Goal: Information Seeking & Learning: Learn about a topic

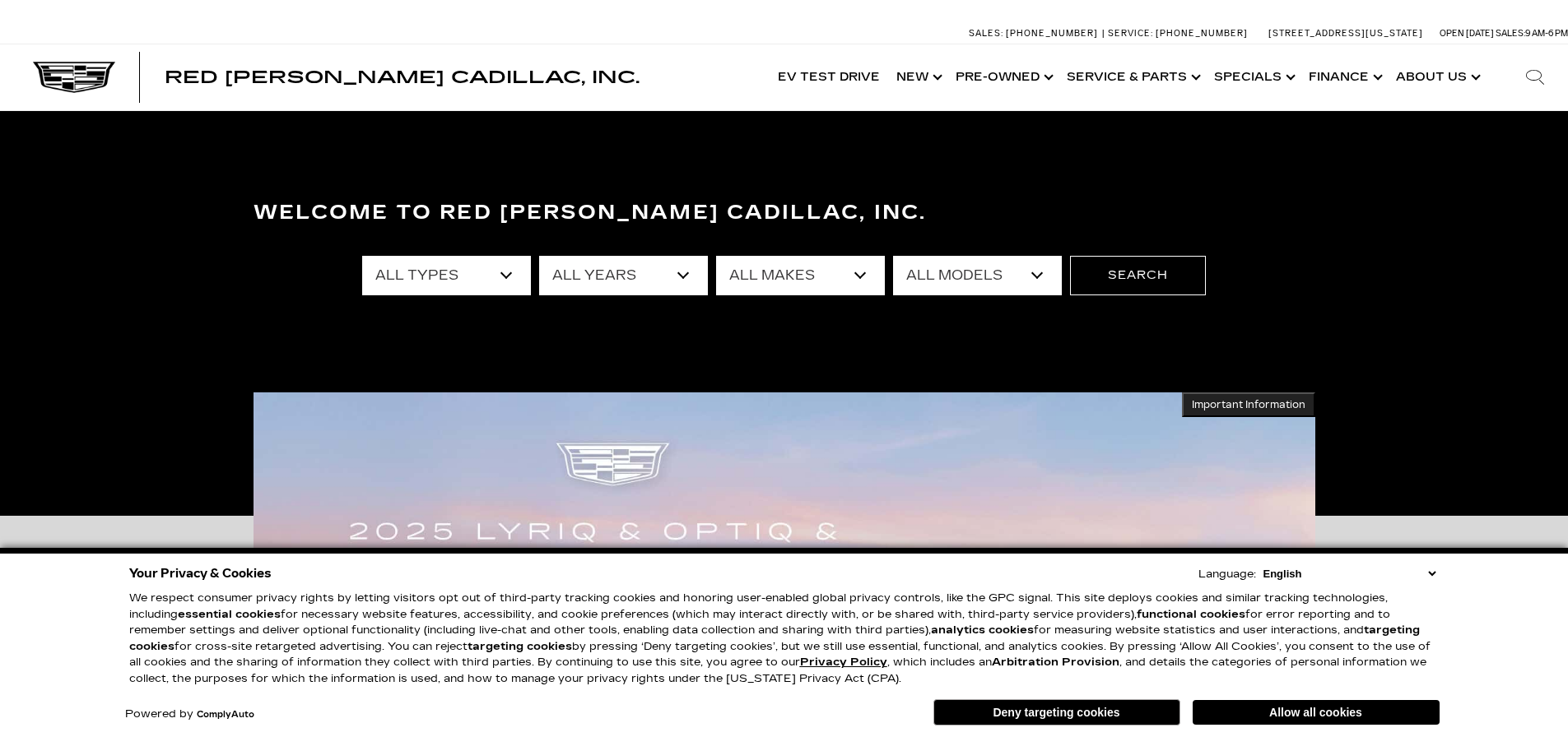
click at [936, 73] on link "Show New" at bounding box center [918, 77] width 60 height 66
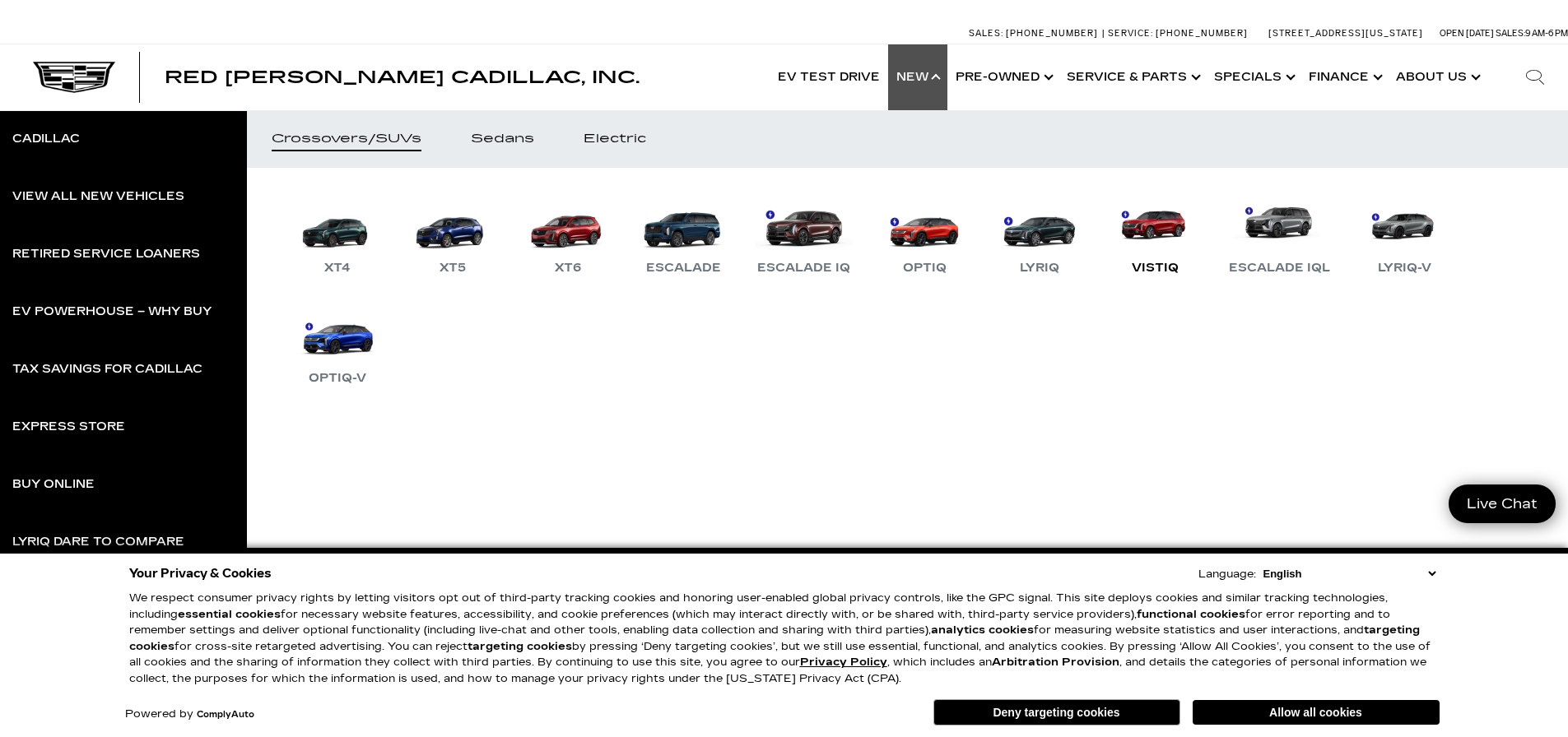
click at [1145, 216] on link "VISTIQ" at bounding box center [1155, 234] width 99 height 86
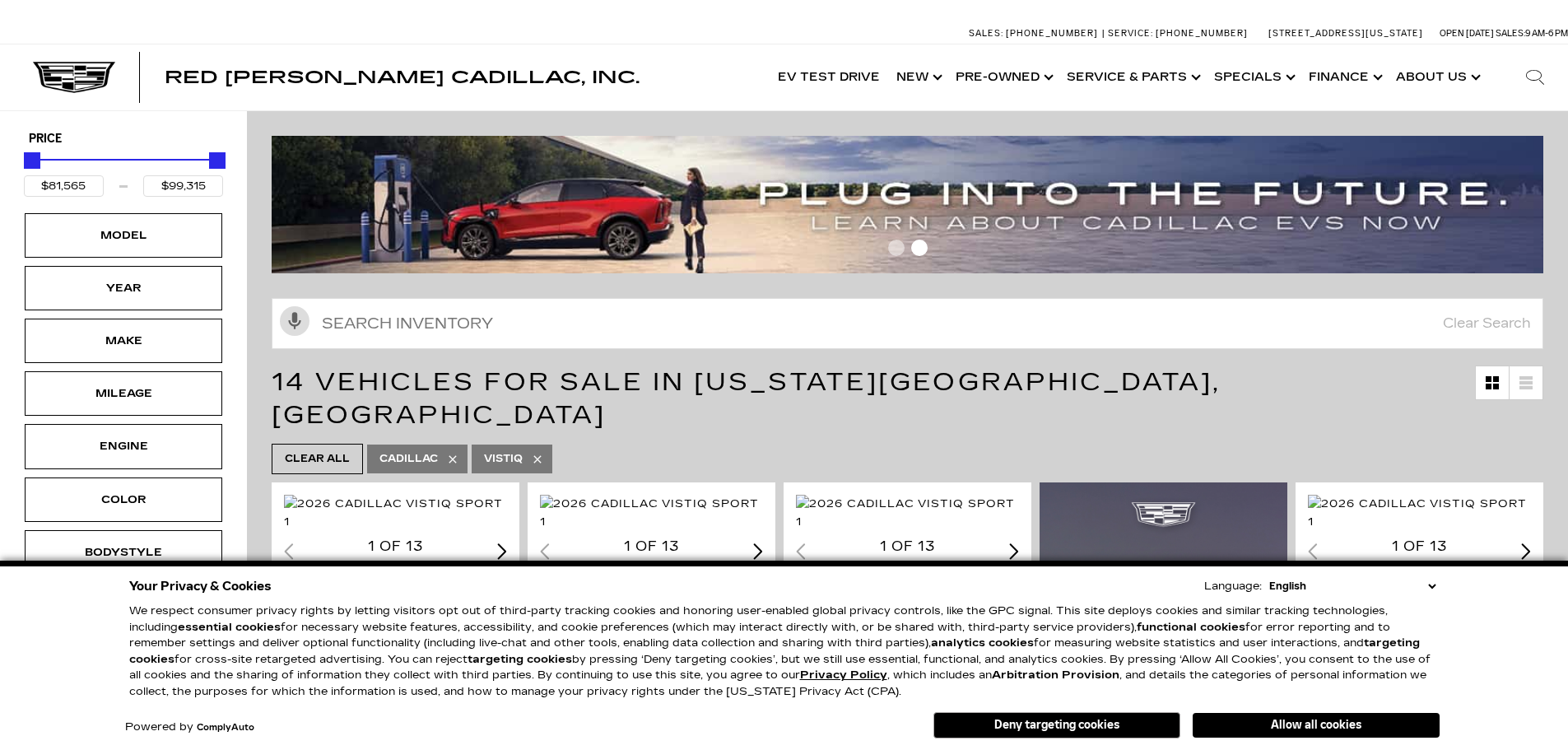
click at [1256, 719] on button "Allow all cookies" at bounding box center [1316, 726] width 247 height 25
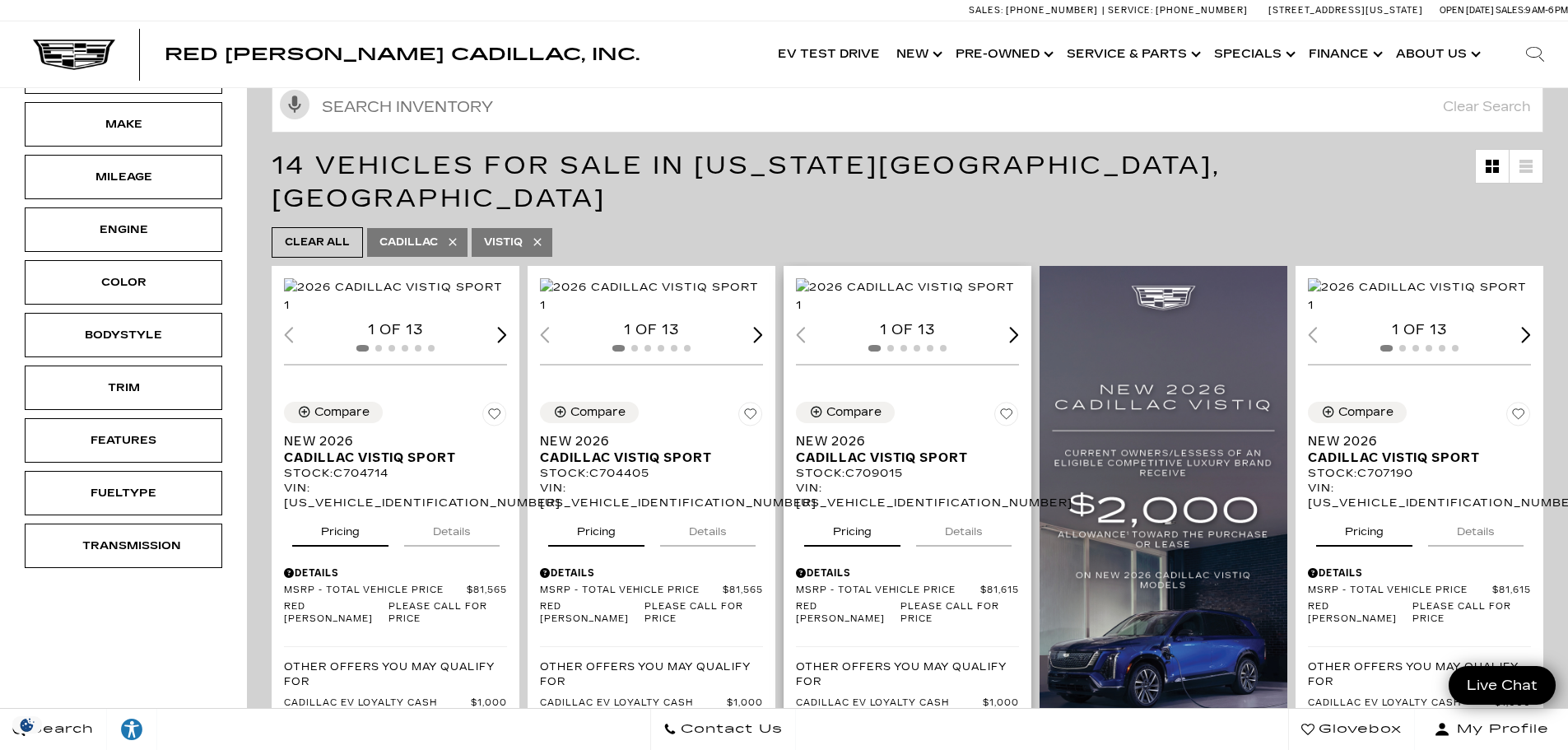
scroll to position [330, 0]
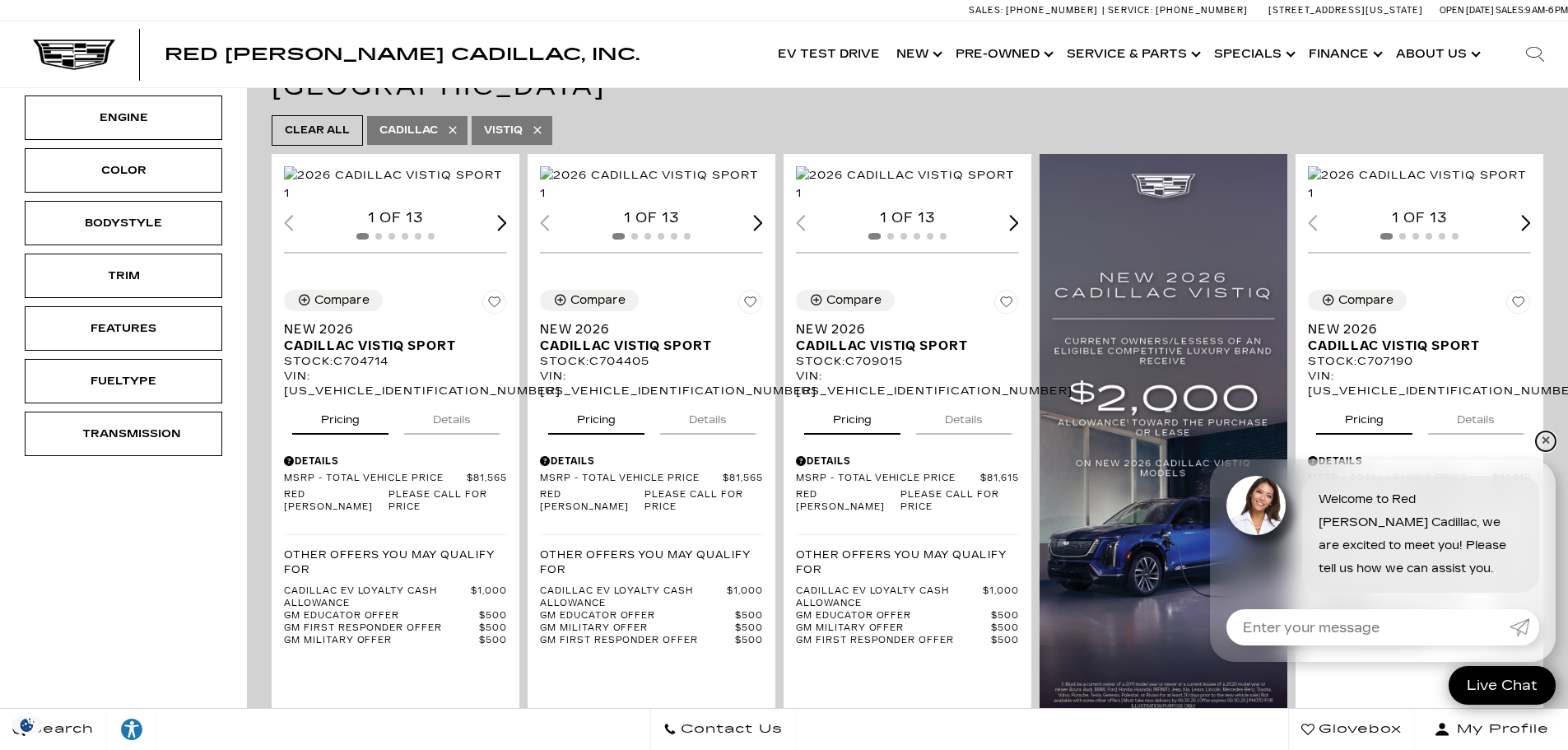
click at [1550, 438] on link "✕" at bounding box center [1546, 441] width 20 height 20
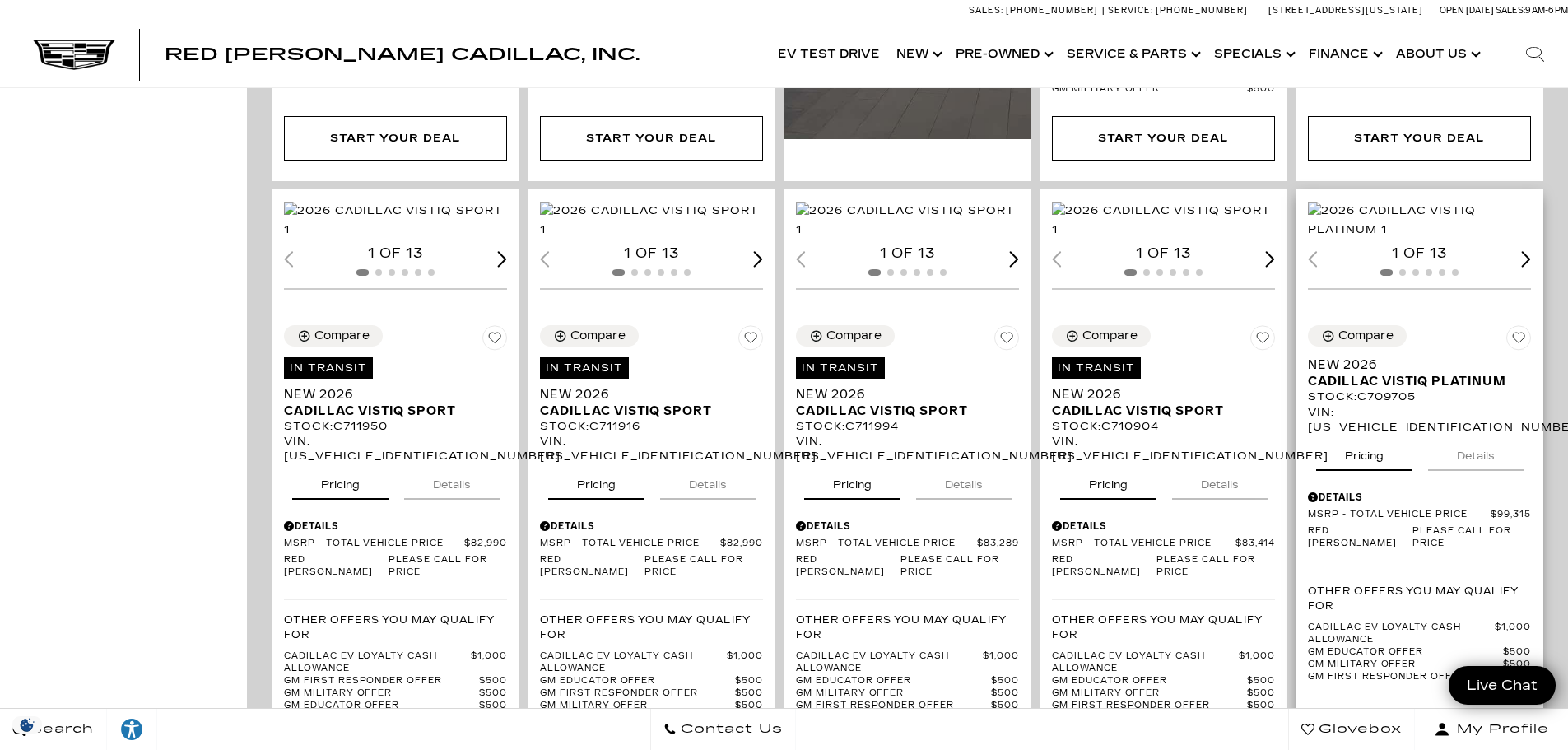
scroll to position [1564, 0]
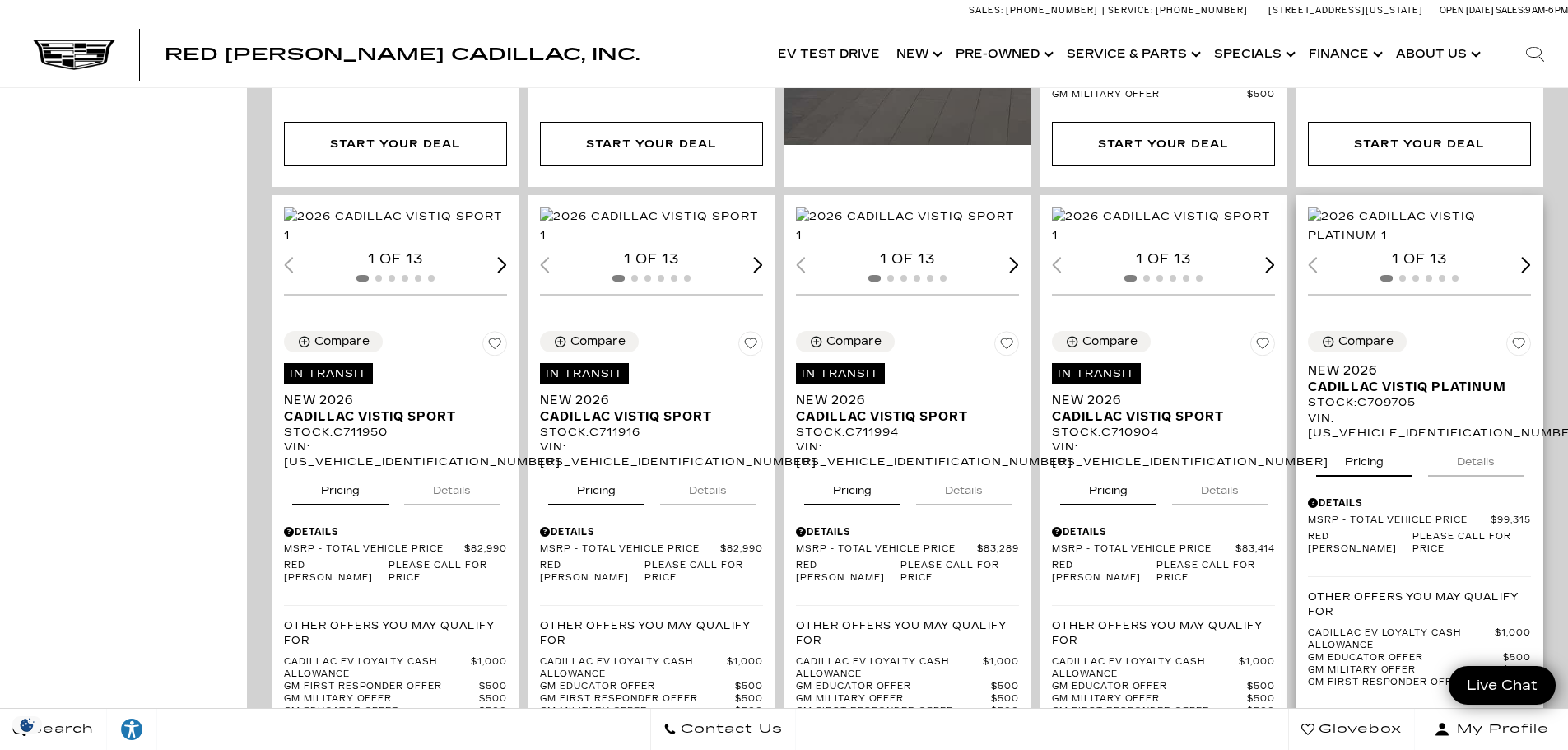
click at [1392, 243] on img "1 / 2" at bounding box center [1421, 226] width 226 height 37
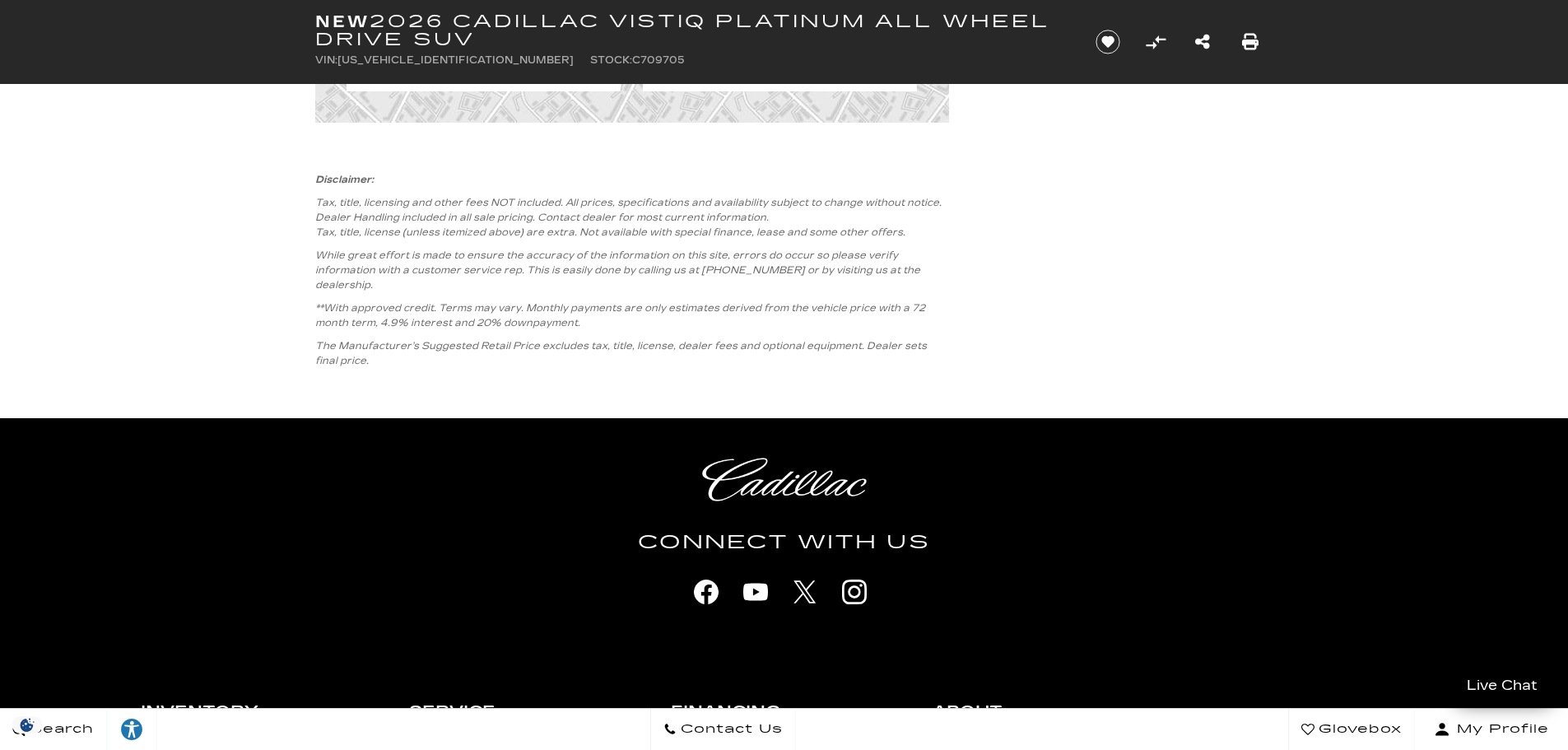
scroll to position [7163, 0]
